Goal: Information Seeking & Learning: Learn about a topic

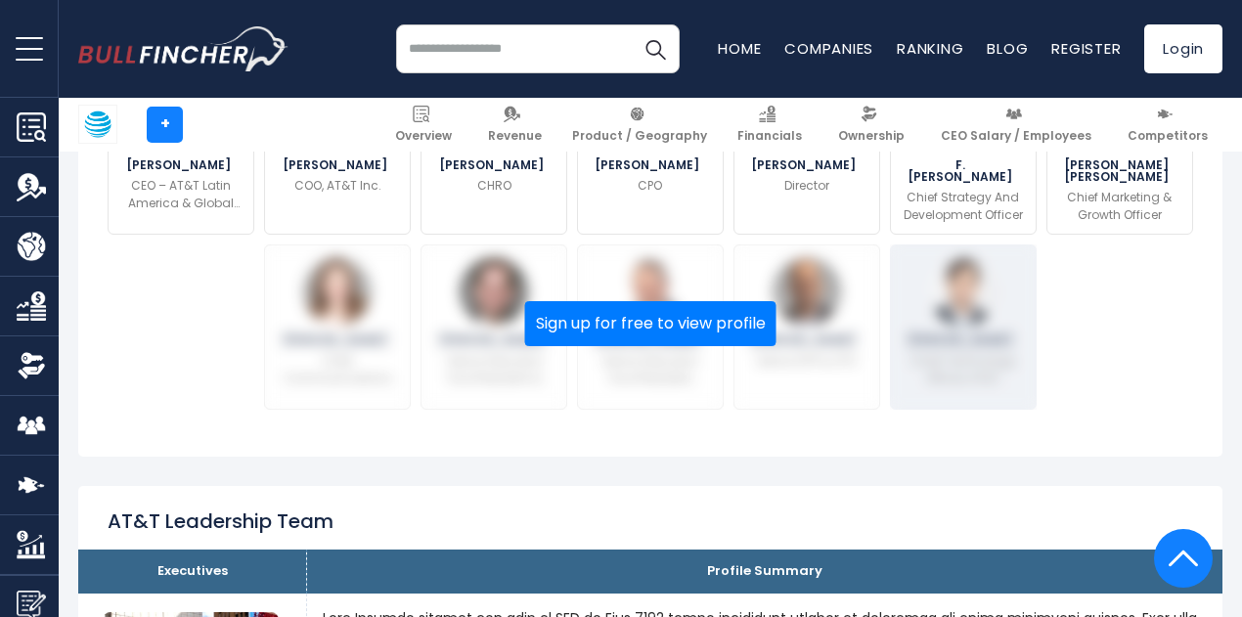
scroll to position [696, 0]
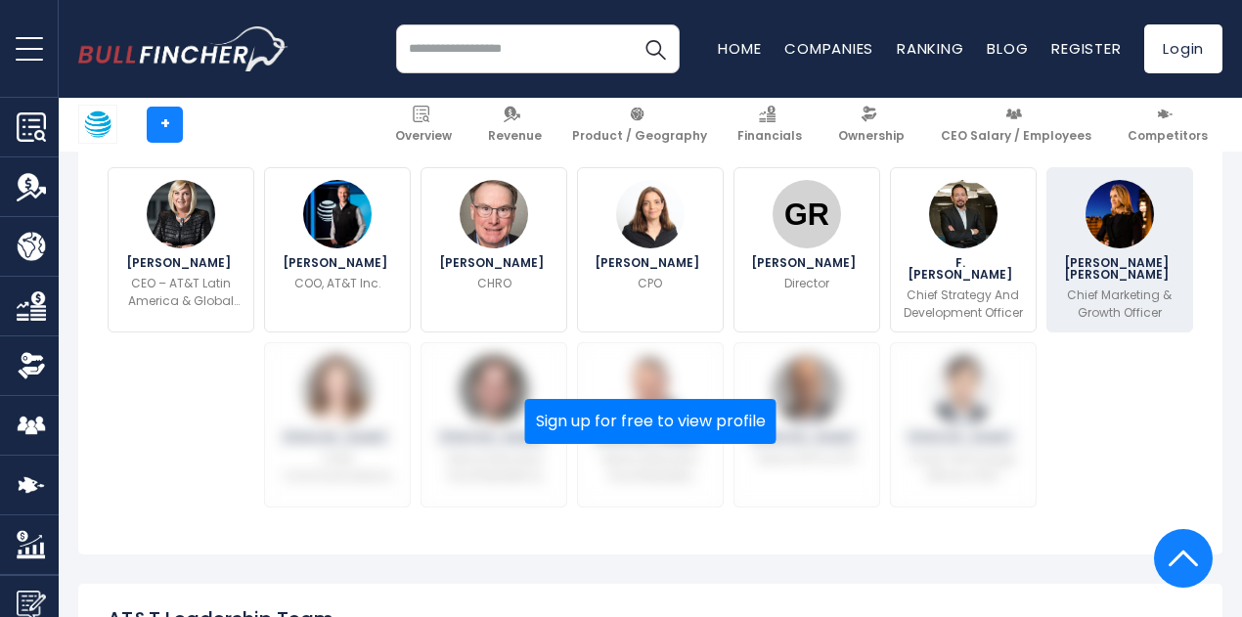
click at [1082, 307] on p "Chief Marketing & Growth Officer" at bounding box center [1119, 303] width 121 height 35
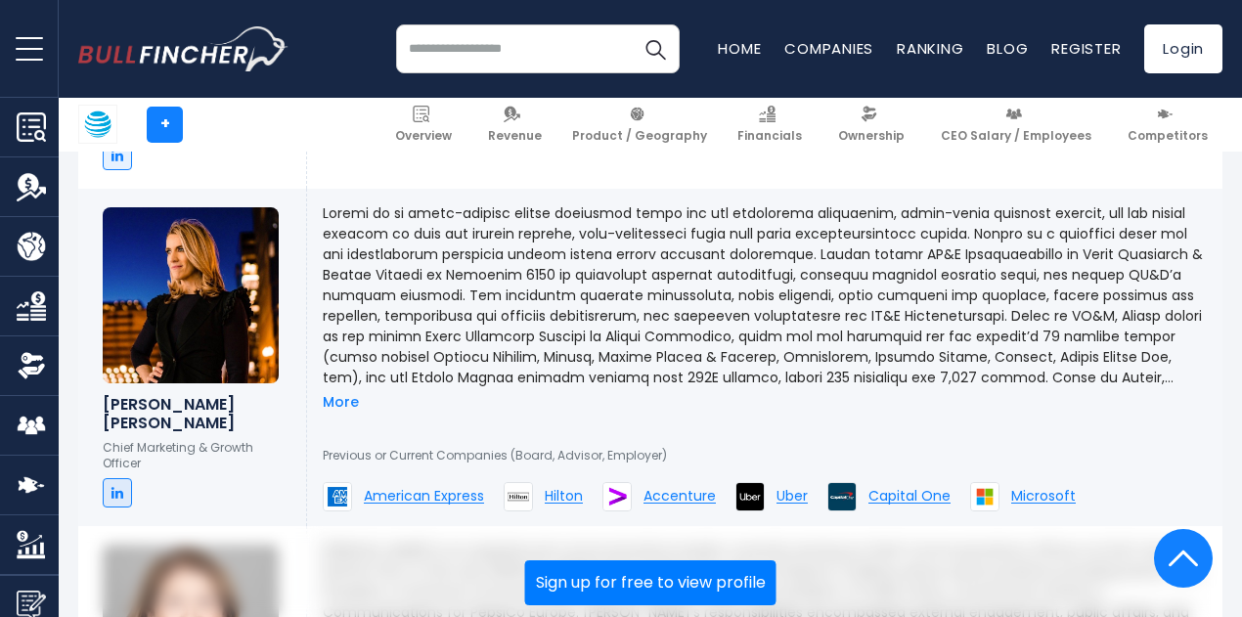
scroll to position [3297, 0]
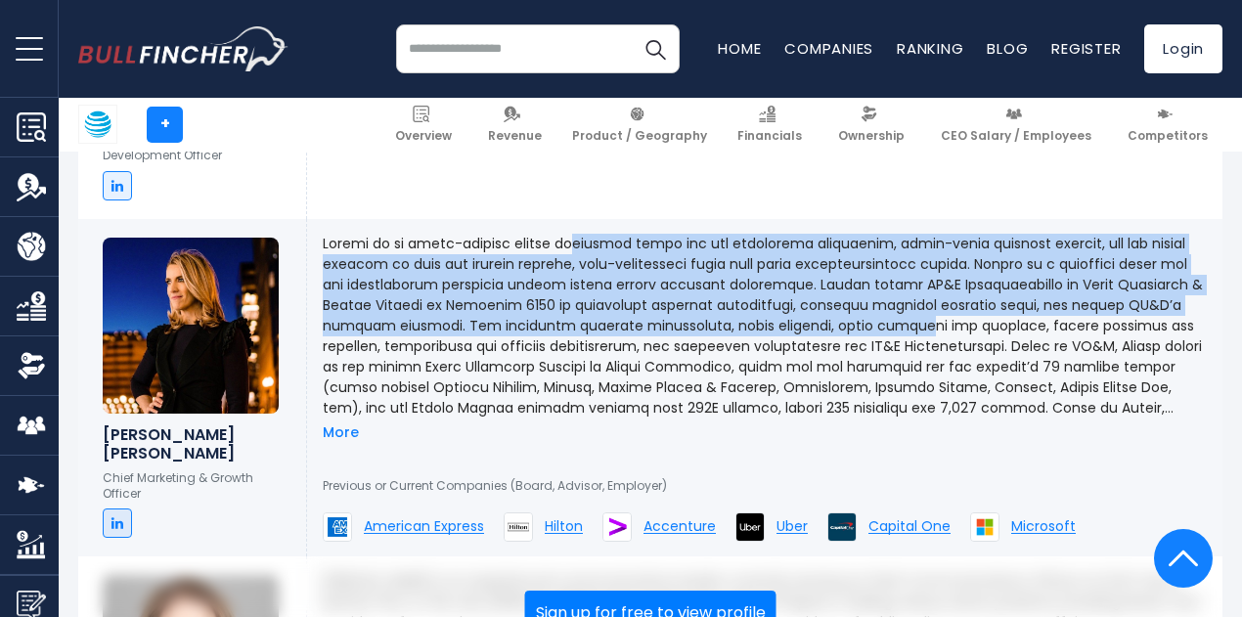
drag, startPoint x: 594, startPoint y: 270, endPoint x: 630, endPoint y: 373, distance: 108.5
click at [630, 373] on p at bounding box center [765, 326] width 884 height 185
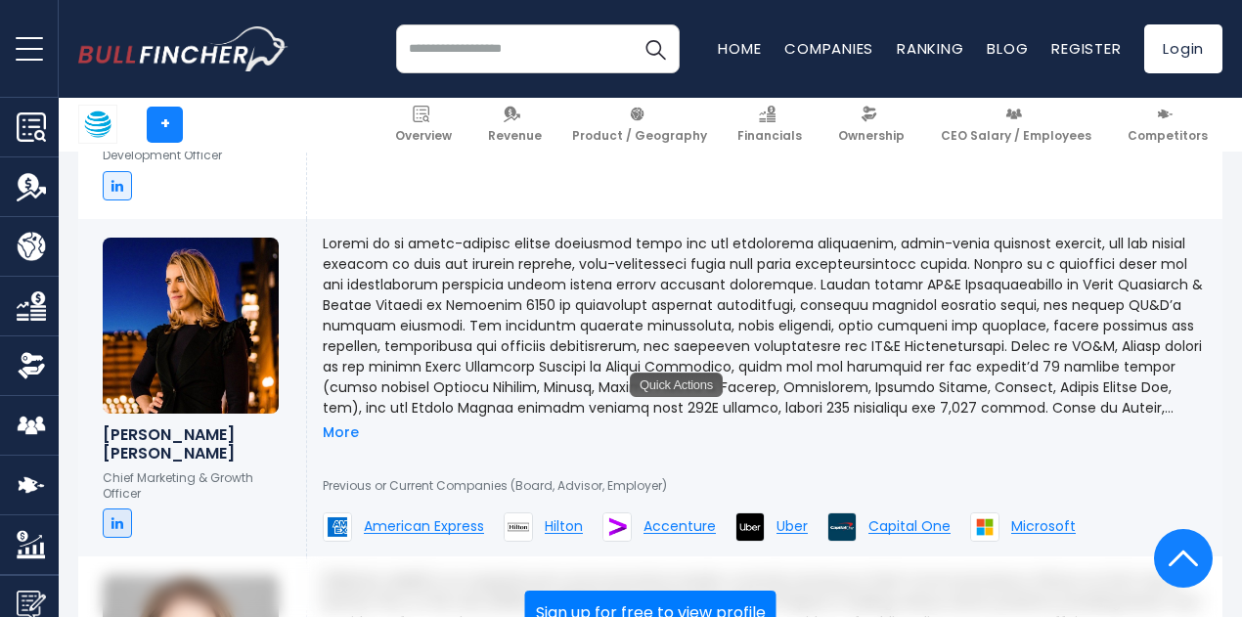
click at [798, 390] on p at bounding box center [765, 326] width 884 height 185
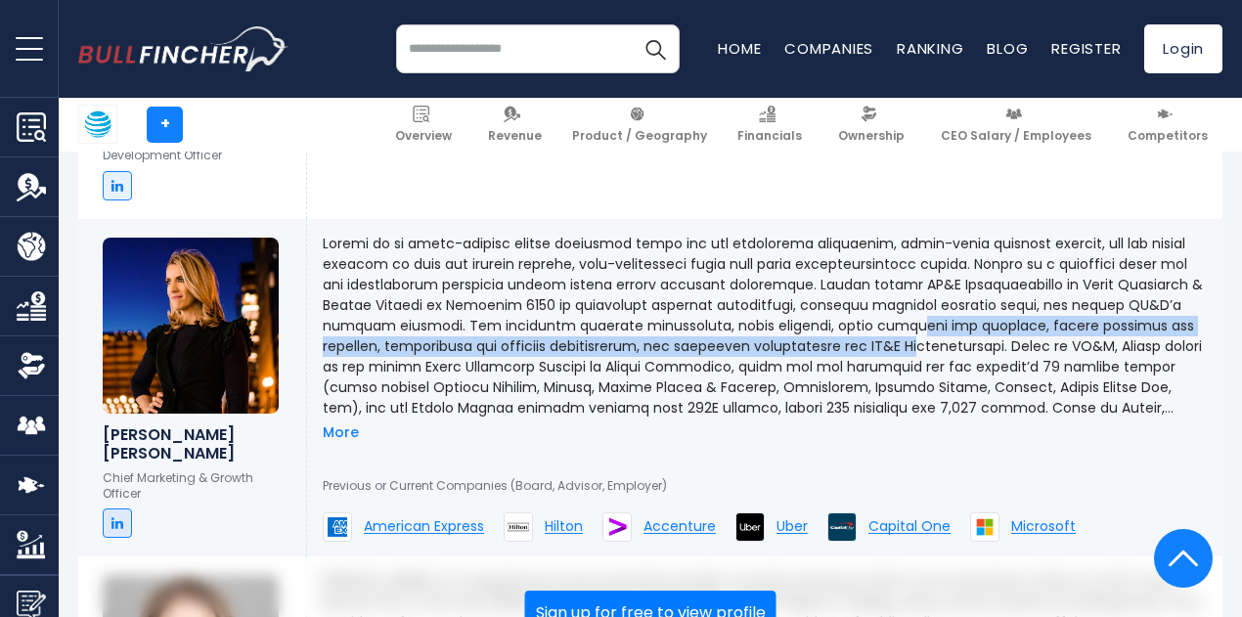
drag, startPoint x: 616, startPoint y: 379, endPoint x: 790, endPoint y: 391, distance: 174.4
click at [784, 391] on p at bounding box center [765, 326] width 884 height 185
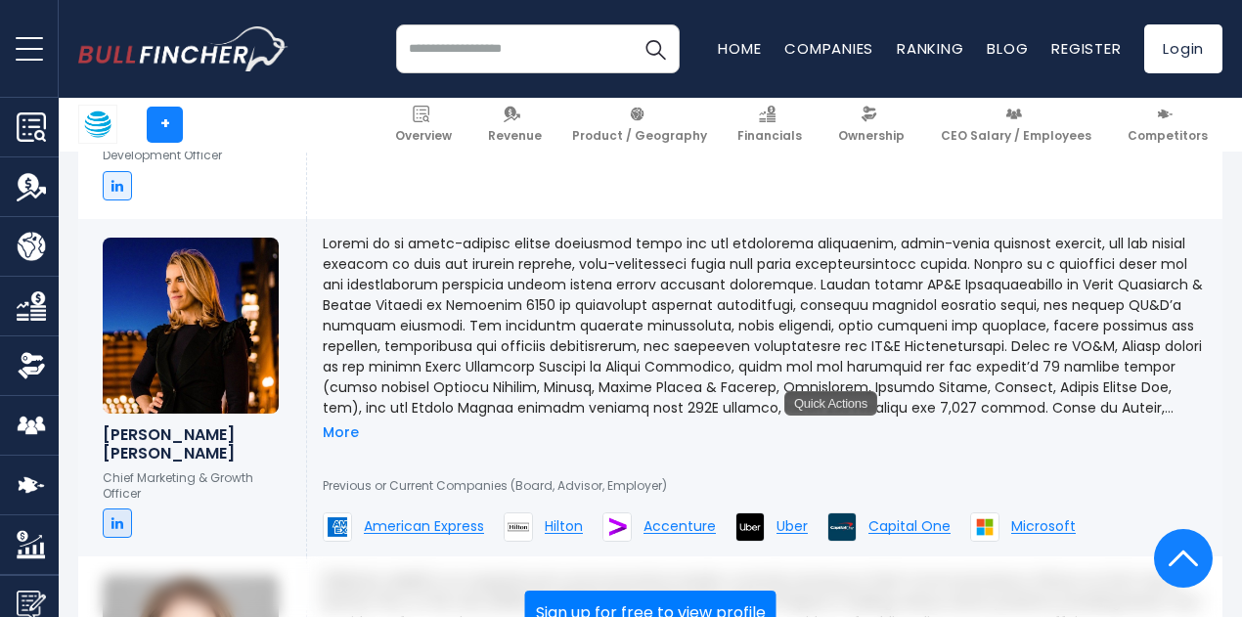
click at [908, 414] on p at bounding box center [765, 326] width 884 height 185
drag, startPoint x: 690, startPoint y: 421, endPoint x: 679, endPoint y: 417, distance: 12.7
click at [689, 418] on p at bounding box center [765, 326] width 884 height 185
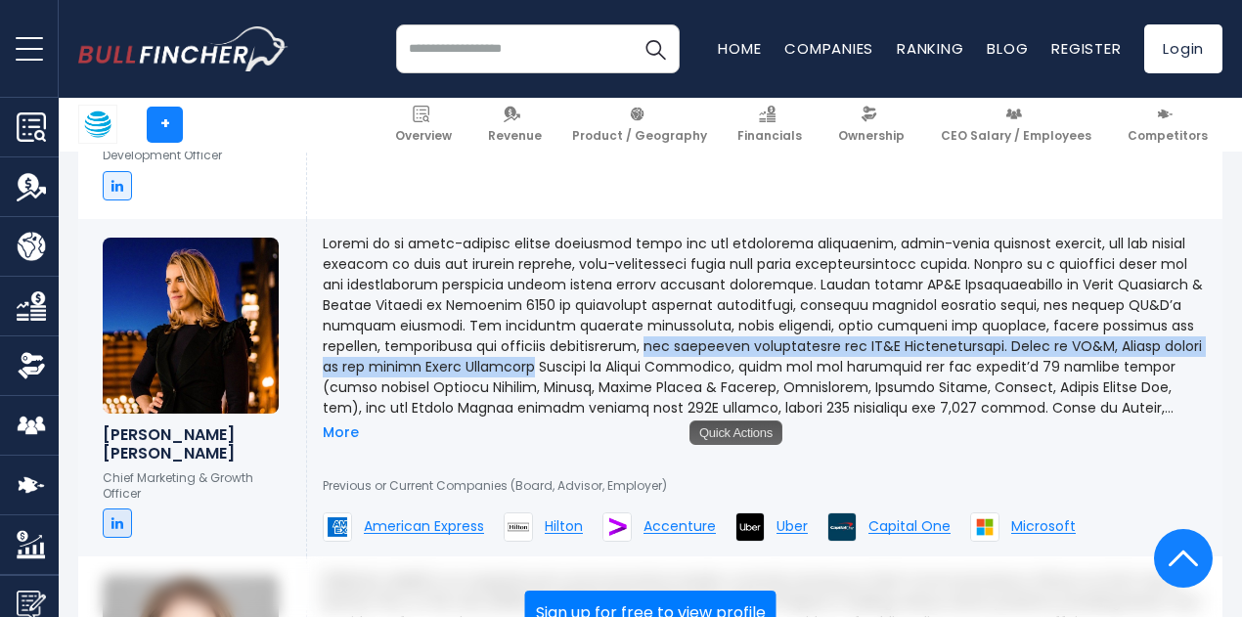
drag, startPoint x: 484, startPoint y: 397, endPoint x: 486, endPoint y: 412, distance: 14.8
click at [486, 412] on p at bounding box center [765, 326] width 884 height 185
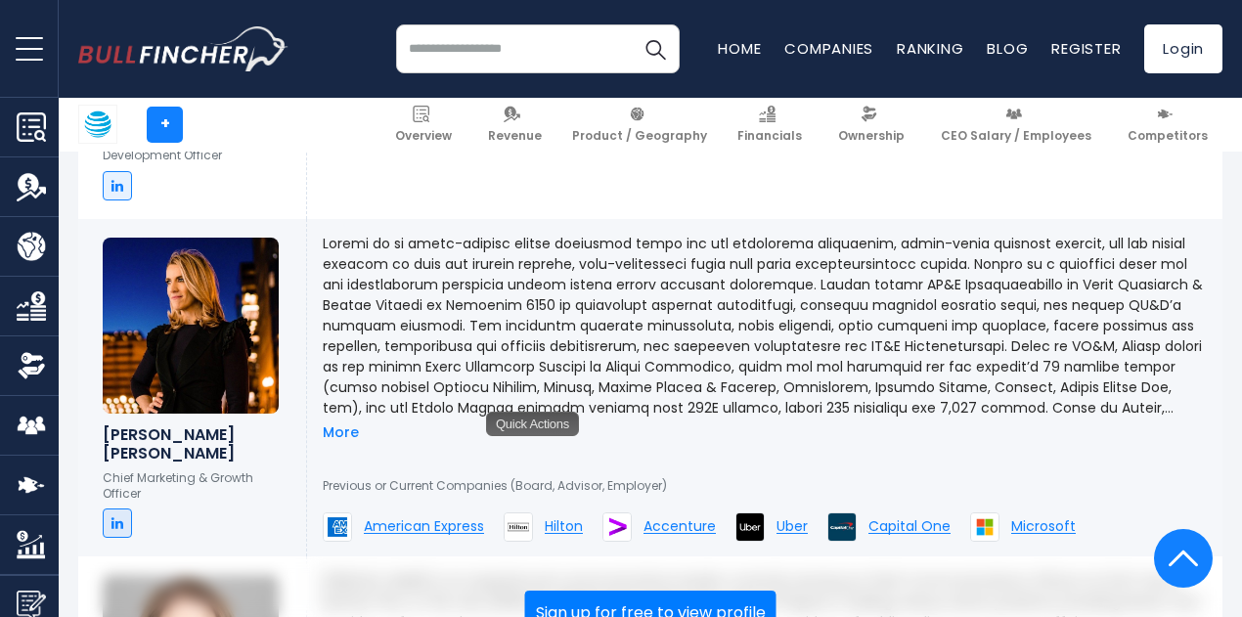
click at [968, 418] on p at bounding box center [765, 326] width 884 height 185
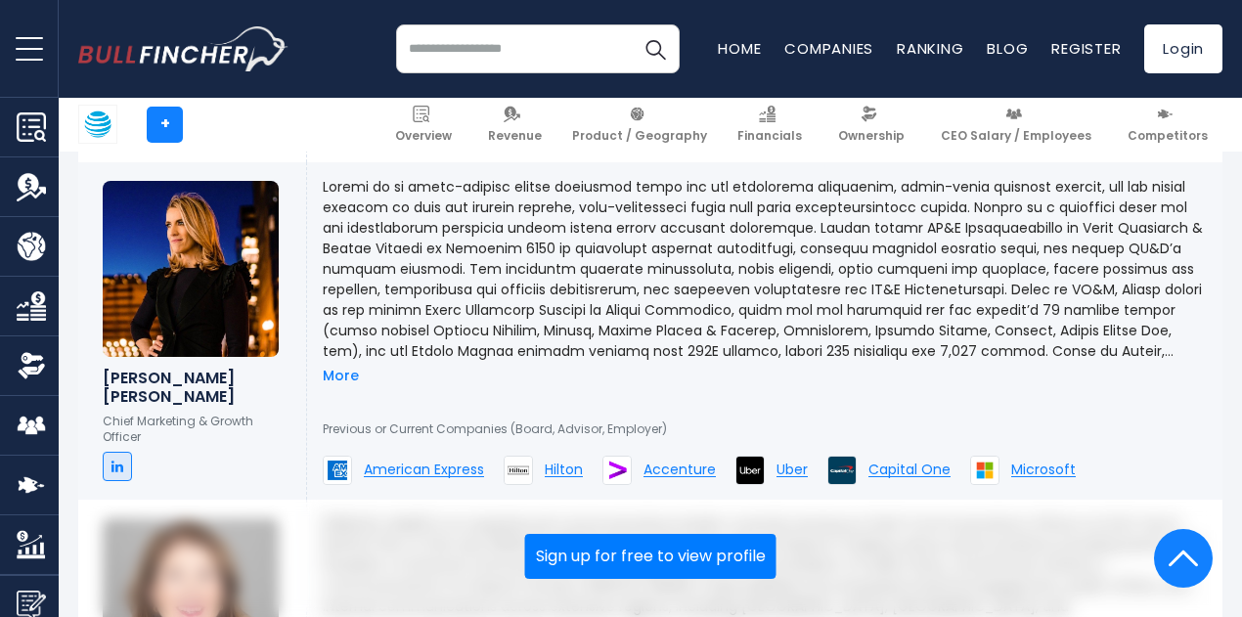
scroll to position [3395, 0]
